Goal: Information Seeking & Learning: Understand process/instructions

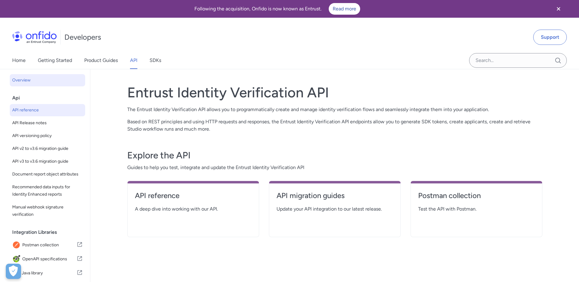
click at [26, 111] on span "API reference" at bounding box center [47, 109] width 70 height 7
select select "http"
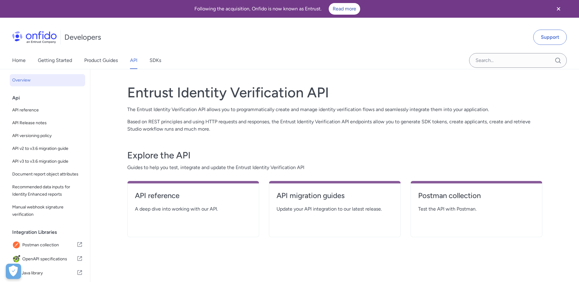
select select "http"
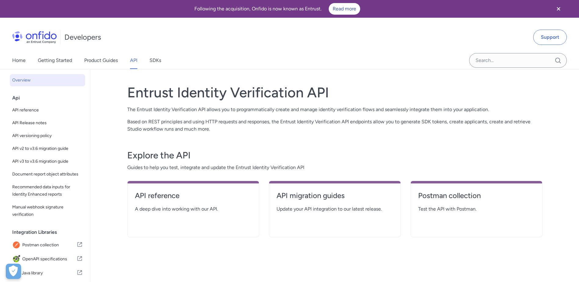
select select "http"
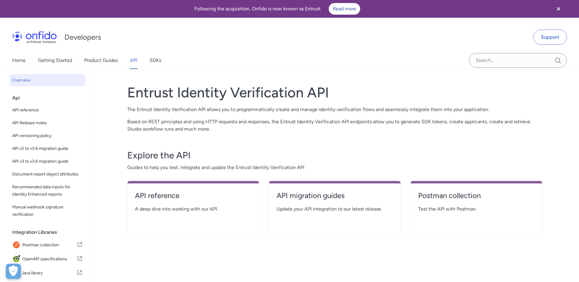
select select "http"
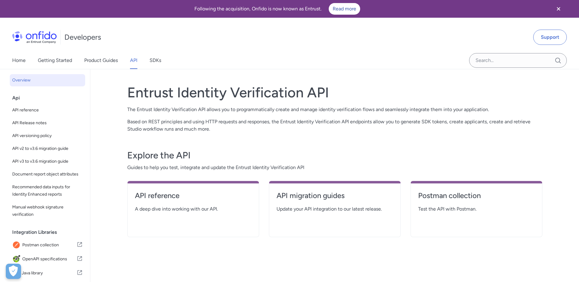
select select "http"
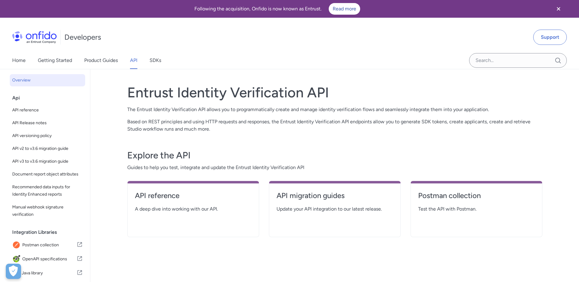
select select "http"
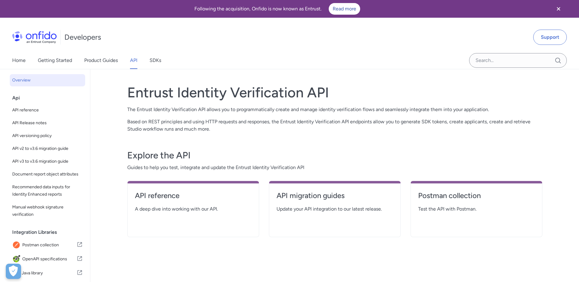
select select "http"
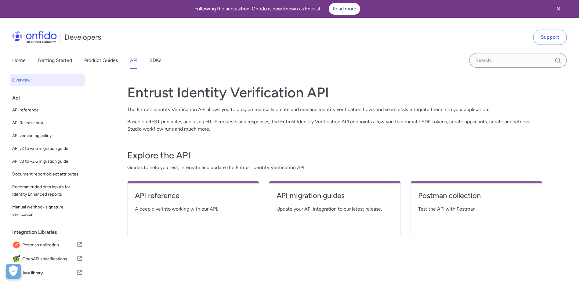
select select "http"
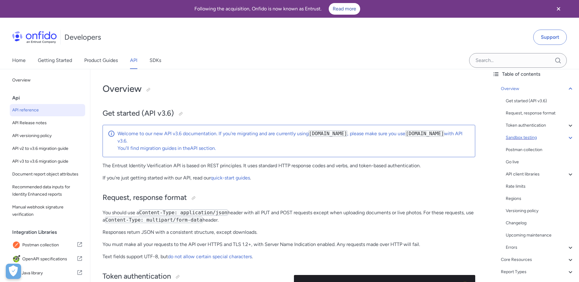
scroll to position [55, 0]
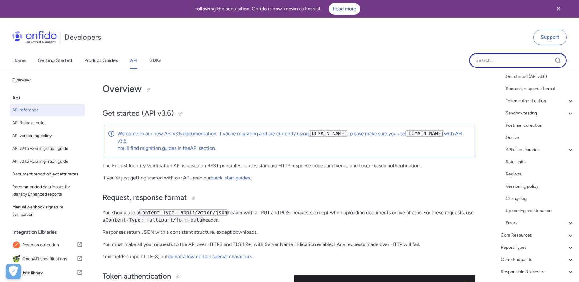
click at [493, 67] on input "Onfido search input field" at bounding box center [518, 60] width 98 height 15
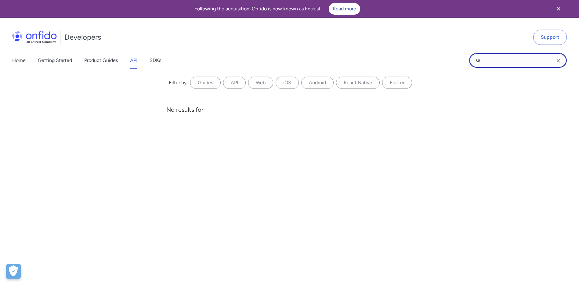
type input "s"
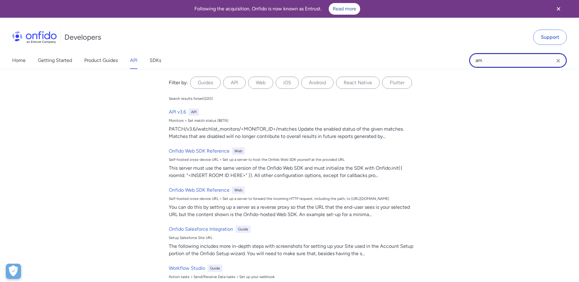
type input "a"
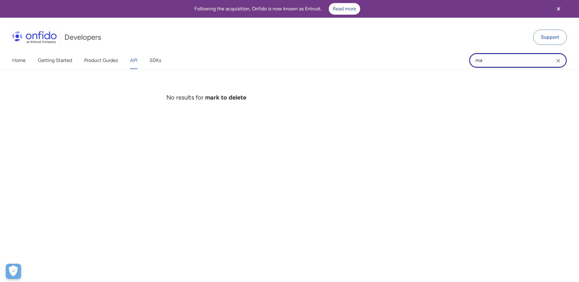
type input "m"
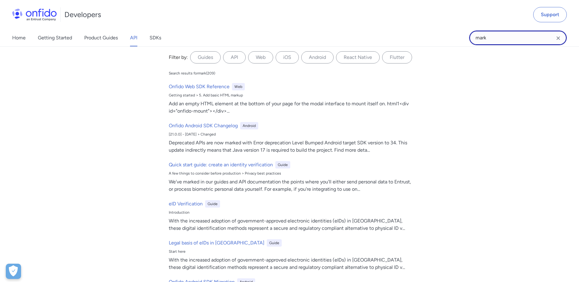
scroll to position [0, 0]
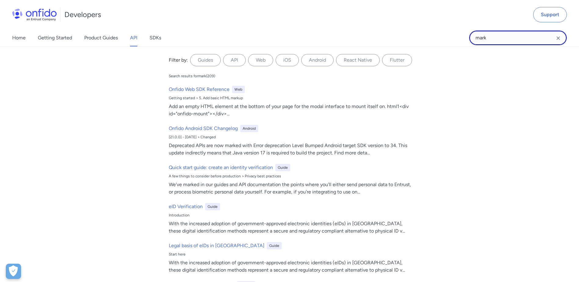
click at [511, 38] on input "mark" at bounding box center [518, 38] width 98 height 15
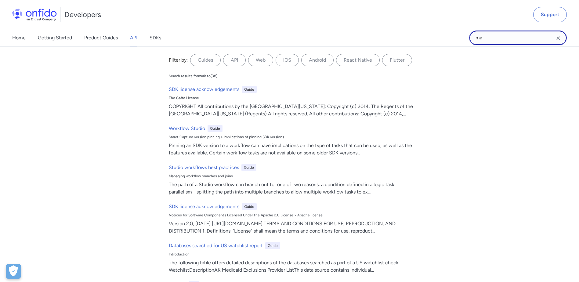
type input "m"
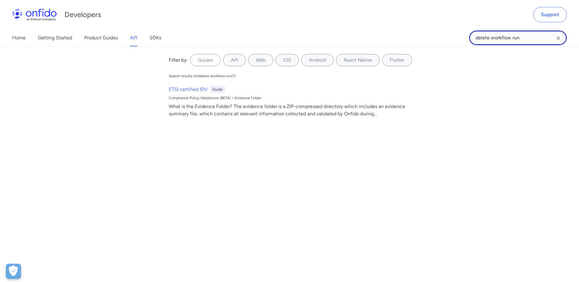
type input "delete workflow run"
click at [134, 37] on link "API" at bounding box center [133, 37] width 7 height 17
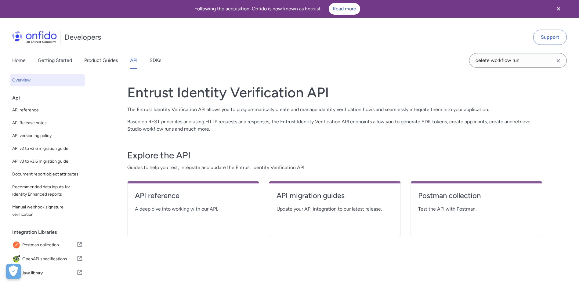
click at [559, 61] on icon "Clear search field button" at bounding box center [557, 60] width 7 height 7
click at [167, 195] on h4 "API reference" at bounding box center [193, 196] width 117 height 10
select select "http"
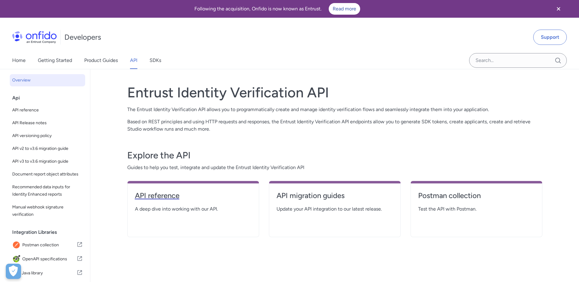
select select "http"
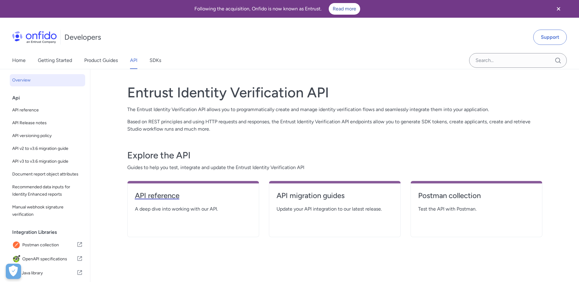
select select "http"
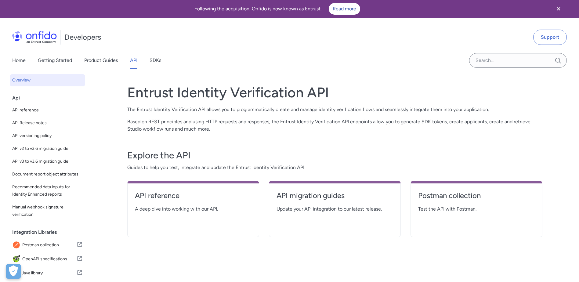
select select "http"
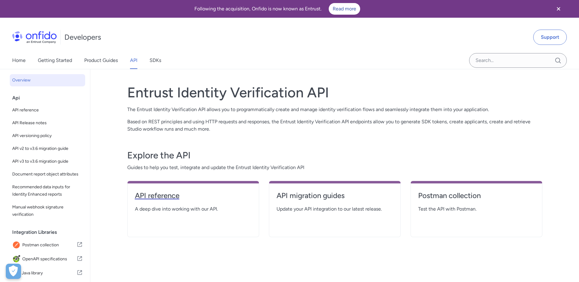
select select "http"
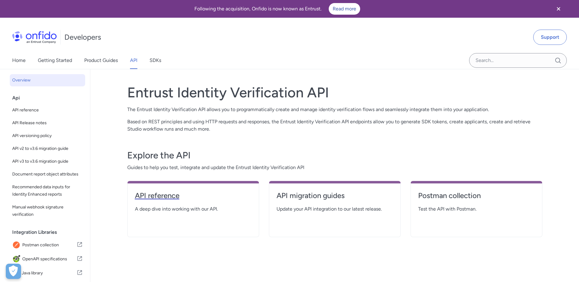
select select "http"
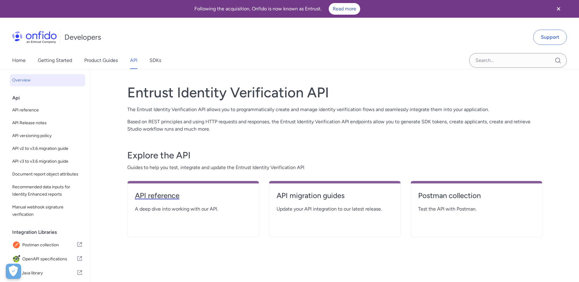
select select "http"
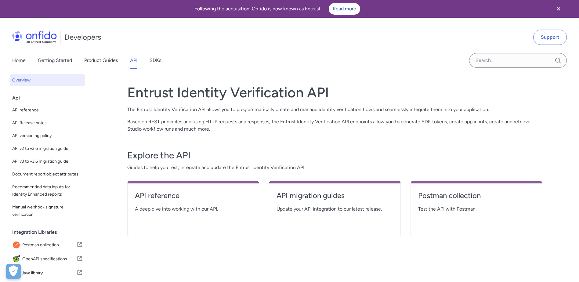
select select "http"
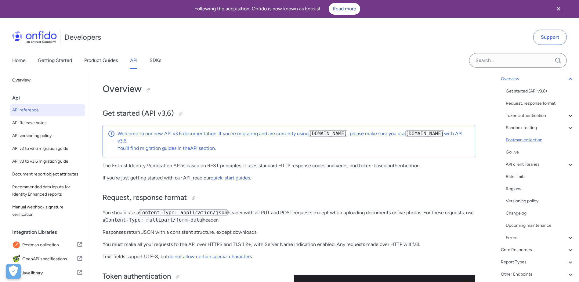
scroll to position [55, 0]
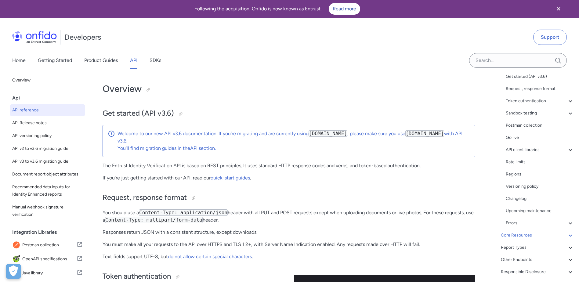
click at [527, 234] on div "Core Resources" at bounding box center [537, 235] width 73 height 7
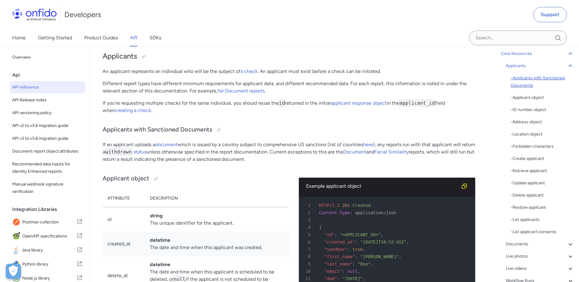
click at [529, 83] on div "- Applicants with Sanctioned Documents" at bounding box center [541, 81] width 63 height 15
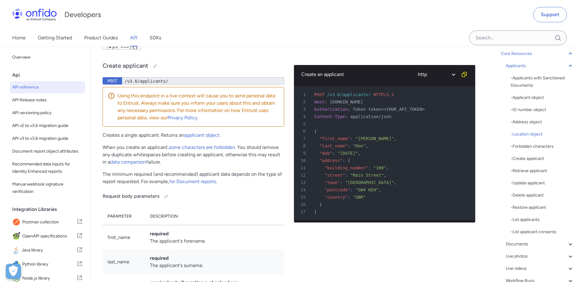
scroll to position [7454, 0]
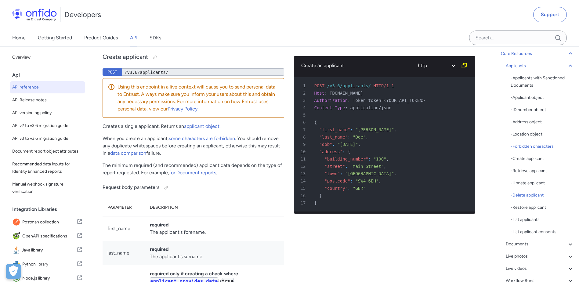
click at [534, 195] on div "- Delete applicant" at bounding box center [541, 195] width 63 height 7
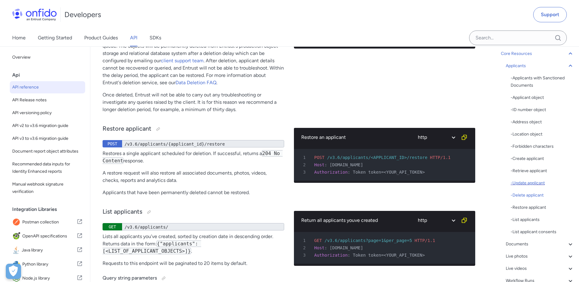
click at [527, 185] on div "- Update applicant" at bounding box center [541, 182] width 63 height 7
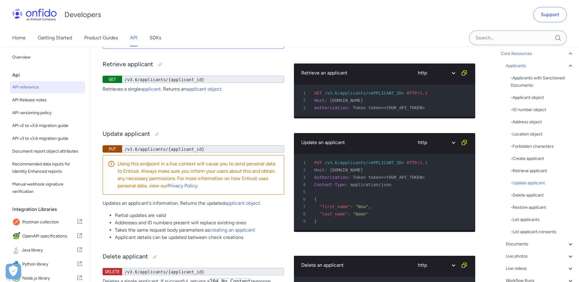
scroll to position [8503, 0]
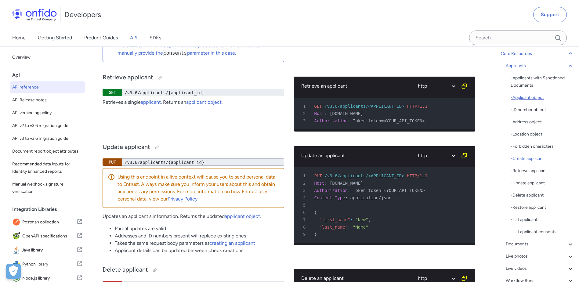
click at [528, 96] on div "- Applicant object" at bounding box center [541, 97] width 63 height 7
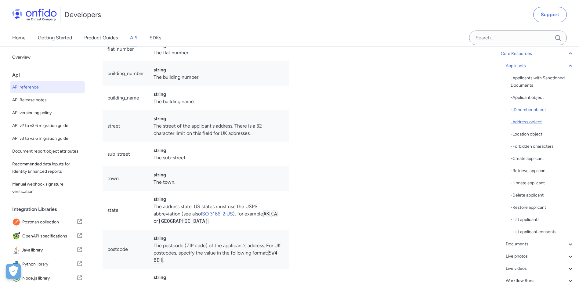
scroll to position [6831, 0]
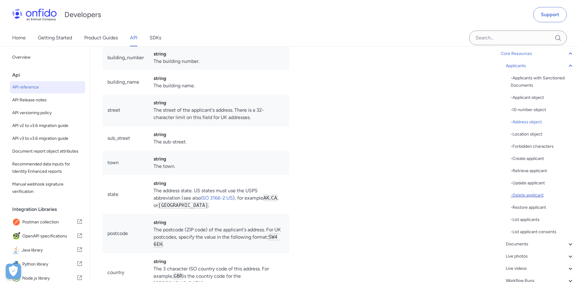
click at [541, 197] on div "- Delete applicant" at bounding box center [541, 195] width 63 height 7
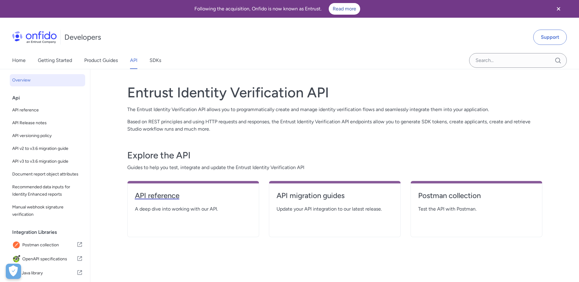
click at [158, 199] on h4 "API reference" at bounding box center [193, 196] width 117 height 10
select select "http"
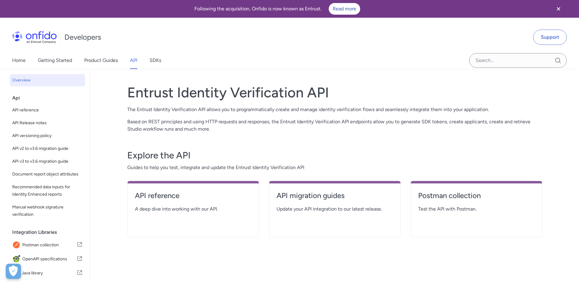
select select "http"
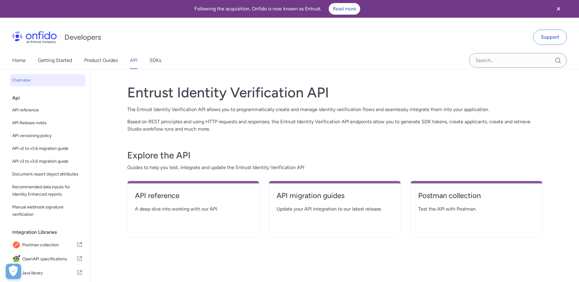
select select "http"
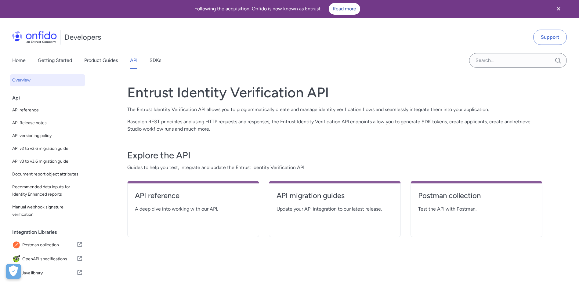
select select "http"
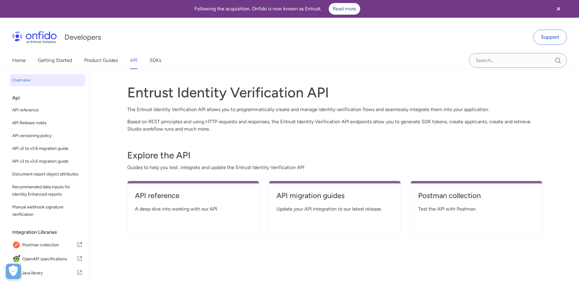
select select "http"
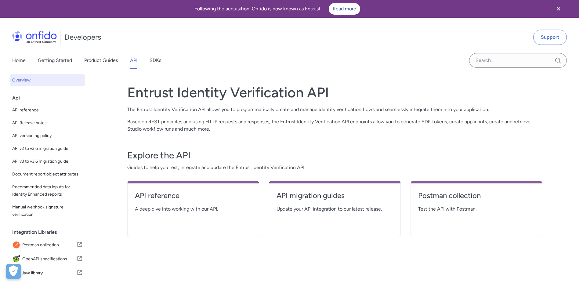
select select "http"
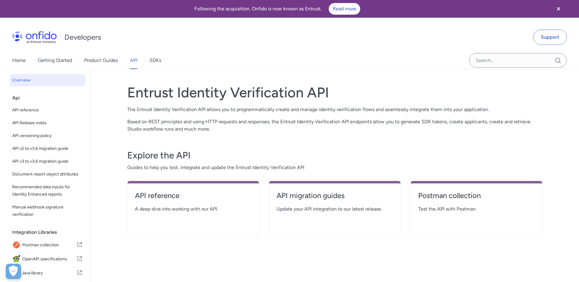
select select "http"
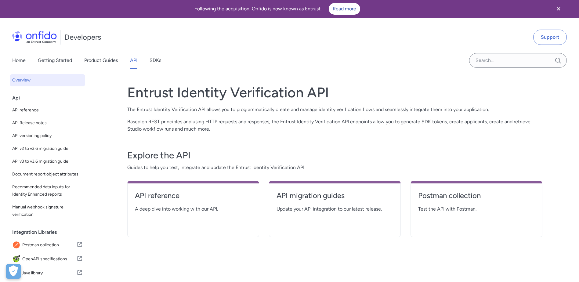
select select "http"
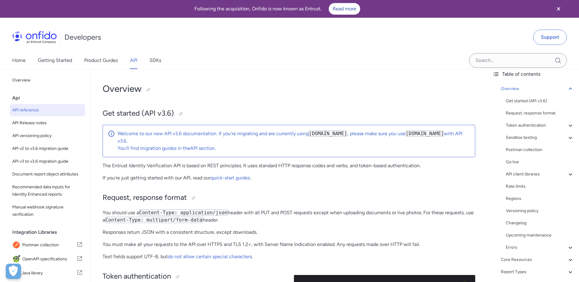
scroll to position [55, 0]
click at [524, 237] on div "Core Resources" at bounding box center [537, 235] width 73 height 7
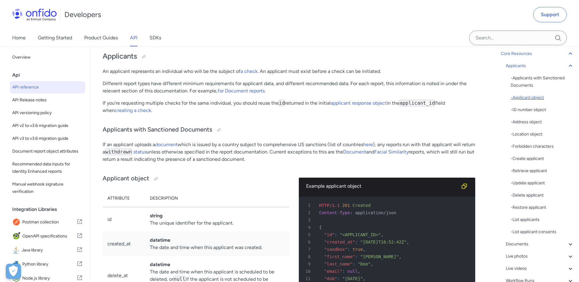
click at [528, 96] on div "- Applicant object" at bounding box center [541, 97] width 63 height 7
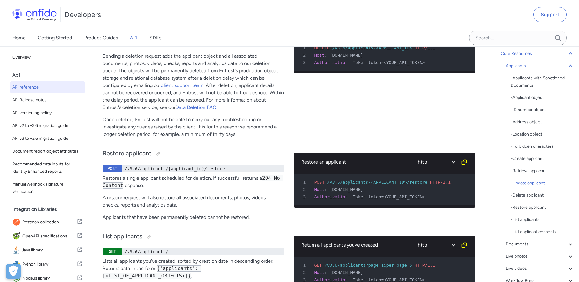
scroll to position [8784, 0]
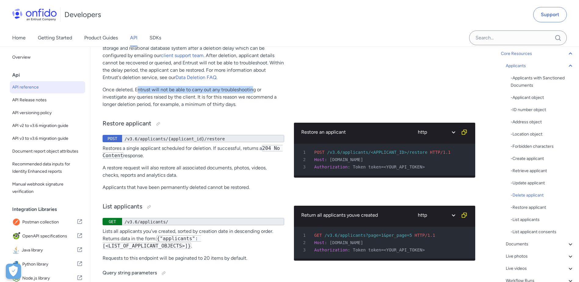
drag, startPoint x: 136, startPoint y: 166, endPoint x: 253, endPoint y: 164, distance: 116.5
click at [253, 108] on p "Once deleted, Entrust will not be able to carry out any troubleshooting or inve…" at bounding box center [193, 97] width 182 height 22
drag, startPoint x: 253, startPoint y: 164, endPoint x: 168, endPoint y: 178, distance: 85.5
click at [168, 108] on p "Once deleted, Entrust will not be able to carry out any troubleshooting or inve…" at bounding box center [193, 97] width 182 height 22
click at [533, 194] on div "- Delete applicant" at bounding box center [541, 195] width 63 height 7
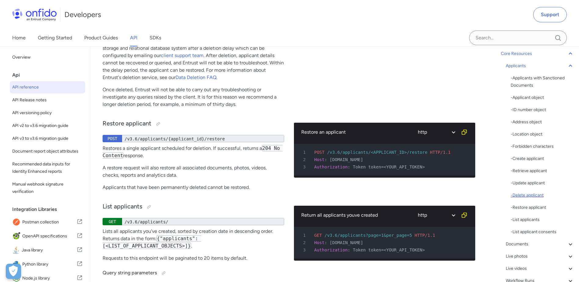
scroll to position [8778, 0]
